Goal: Information Seeking & Learning: Learn about a topic

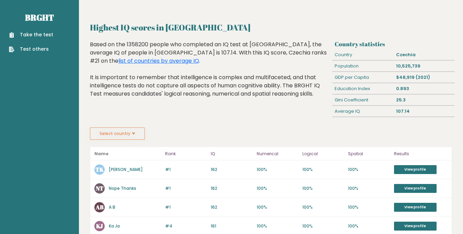
click at [134, 133] on button "Select country" at bounding box center [117, 134] width 55 height 12
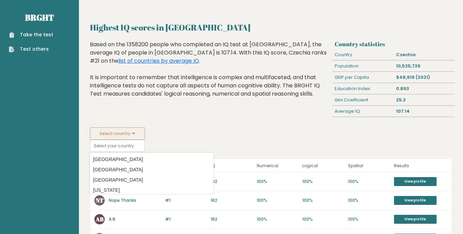
click at [109, 162] on option "[GEOGRAPHIC_DATA]" at bounding box center [152, 160] width 120 height 10
type input "[GEOGRAPHIC_DATA]"
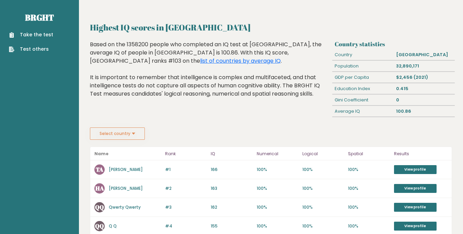
click at [132, 136] on button "Select country" at bounding box center [117, 134] width 55 height 12
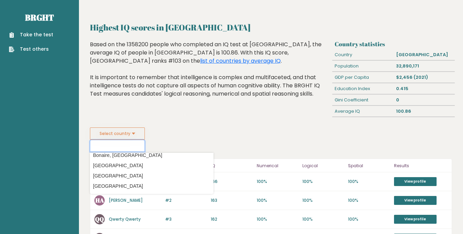
scroll to position [282, 0]
click at [126, 182] on option "[GEOGRAPHIC_DATA]" at bounding box center [152, 187] width 120 height 10
type input "[GEOGRAPHIC_DATA]"
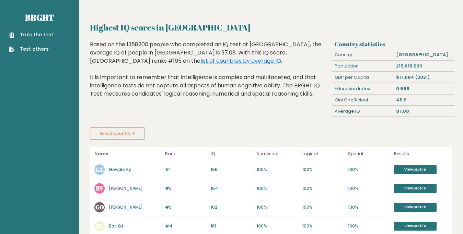
click at [183, 122] on div "Highest IQ scores in [GEOGRAPHIC_DATA] Based on the 1358200 people who complete…" at bounding box center [210, 84] width 245 height 87
drag, startPoint x: 133, startPoint y: 137, endPoint x: 138, endPoint y: 141, distance: 6.4
click at [133, 137] on button "Select country" at bounding box center [117, 134] width 55 height 12
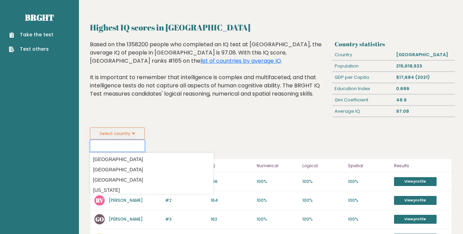
scroll to position [2516, 0]
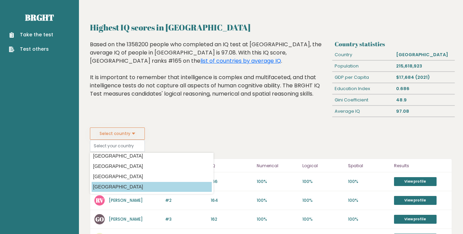
click at [184, 189] on option "[GEOGRAPHIC_DATA]" at bounding box center [152, 187] width 120 height 10
type input "[GEOGRAPHIC_DATA]"
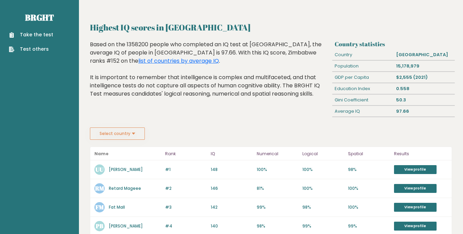
click at [201, 118] on div "Highest IQ scores in Zimbabwe Based on the 1358200 people who completed an IQ t…" at bounding box center [210, 84] width 245 height 87
click at [134, 140] on button "Select country" at bounding box center [117, 134] width 55 height 12
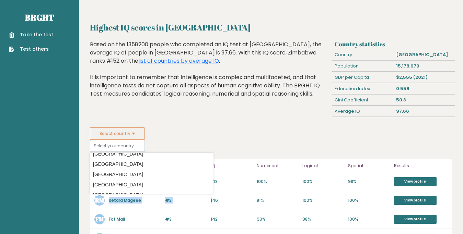
scroll to position [228, 0]
drag, startPoint x: 207, startPoint y: 163, endPoint x: 212, endPoint y: 204, distance: 40.8
click at [212, 194] on datalist "Country Afghanistan Albania Algeria American Samoa Andorra Angola Anguilla Anta…" at bounding box center [152, 173] width 124 height 41
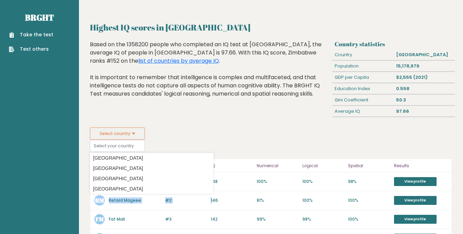
scroll to position [2516, 0]
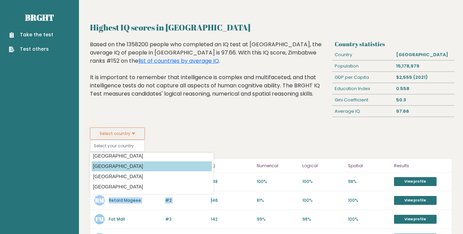
click at [108, 168] on option "[GEOGRAPHIC_DATA]" at bounding box center [152, 167] width 120 height 10
type input "[GEOGRAPHIC_DATA]"
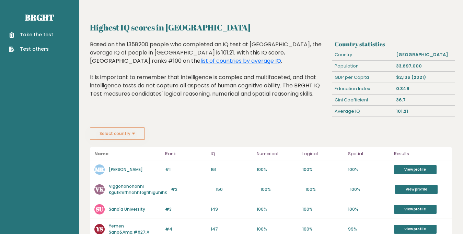
click at [136, 134] on button "Select country" at bounding box center [117, 134] width 55 height 12
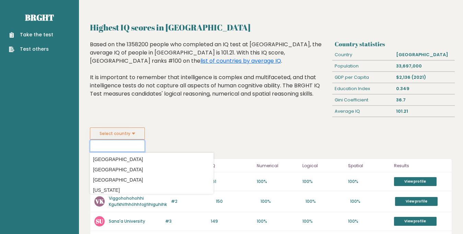
scroll to position [2516, 0]
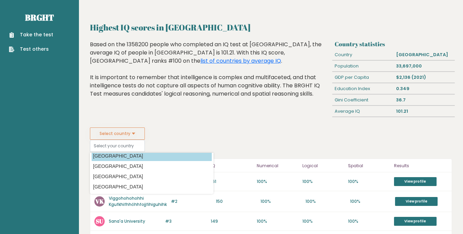
click at [142, 157] on option "[GEOGRAPHIC_DATA]" at bounding box center [152, 156] width 120 height 10
type input "[GEOGRAPHIC_DATA]"
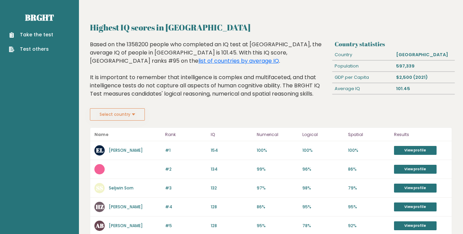
click at [183, 115] on fieldset "Select country Country [GEOGRAPHIC_DATA] [GEOGRAPHIC_DATA] [GEOGRAPHIC_DATA] [U…" at bounding box center [152, 114] width 124 height 12
click at [127, 117] on button "Select country" at bounding box center [117, 114] width 55 height 12
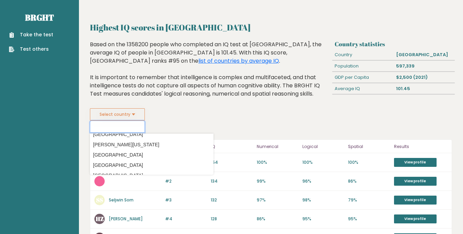
scroll to position [1240, 0]
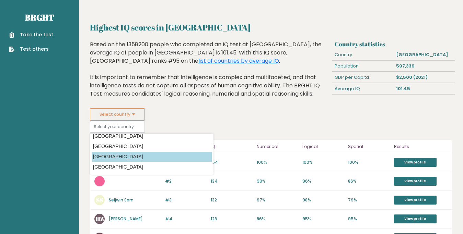
click at [157, 153] on option "[GEOGRAPHIC_DATA]" at bounding box center [152, 157] width 120 height 10
type input "[GEOGRAPHIC_DATA]"
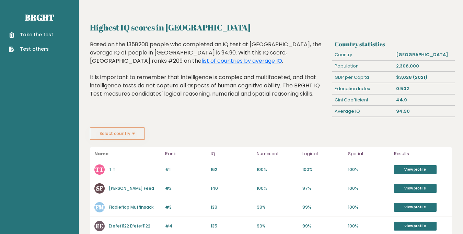
click at [186, 122] on div "Highest IQ scores in Lesotho Based on the 1358200 people who completed an IQ te…" at bounding box center [210, 84] width 245 height 87
click at [46, 49] on link "Test others" at bounding box center [31, 49] width 44 height 7
